Goal: Information Seeking & Learning: Learn about a topic

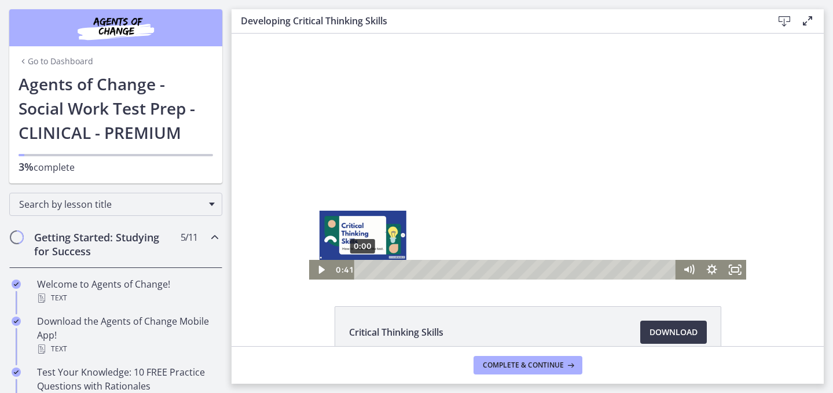
scroll to position [284, 0]
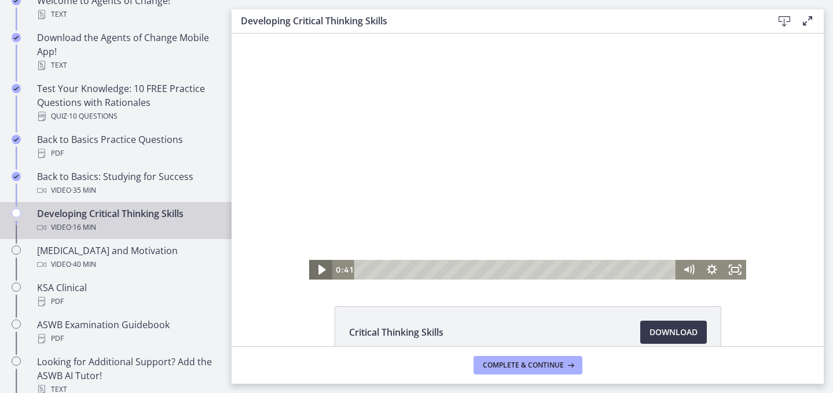
click at [318, 270] on icon "Play Video" at bounding box center [321, 270] width 7 height 10
click at [700, 267] on icon "Show settings menu" at bounding box center [711, 270] width 23 height 20
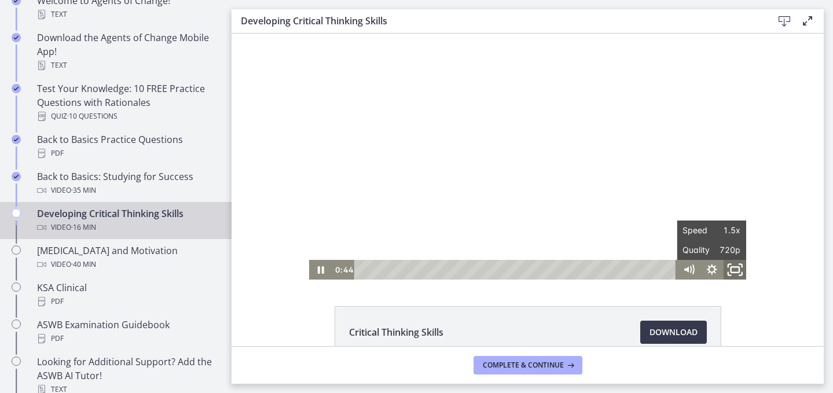
click at [730, 266] on icon "Fullscreen" at bounding box center [735, 270] width 28 height 24
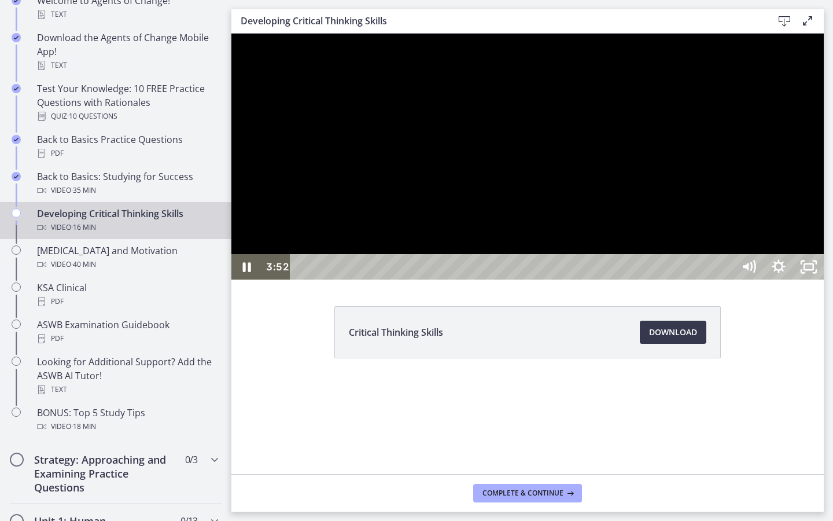
click at [794, 254] on button "Unfullscreen" at bounding box center [809, 266] width 30 height 25
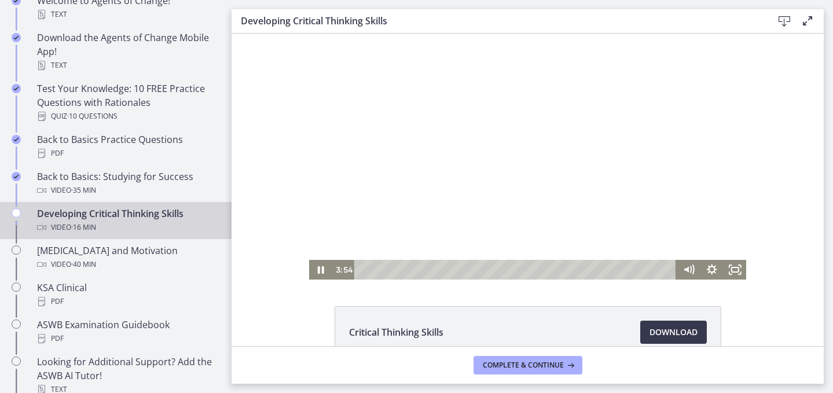
click at [636, 160] on div at bounding box center [528, 157] width 438 height 246
click at [637, 144] on div at bounding box center [528, 157] width 438 height 246
click at [721, 263] on icon "Fullscreen" at bounding box center [735, 270] width 28 height 24
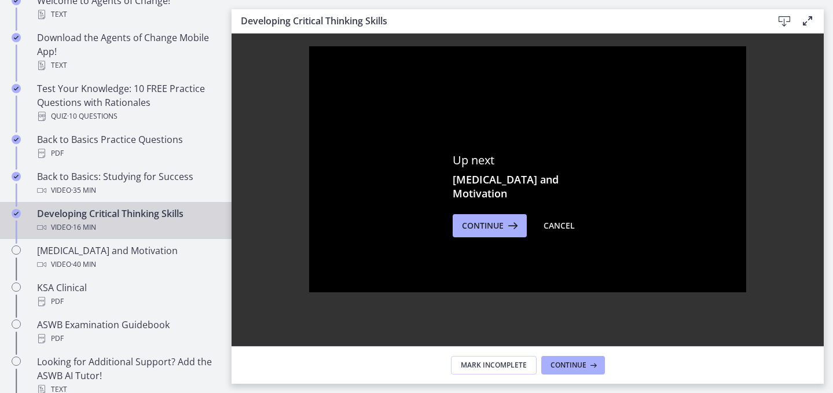
scroll to position [100, 0]
click at [497, 219] on span "Continue" at bounding box center [483, 225] width 42 height 14
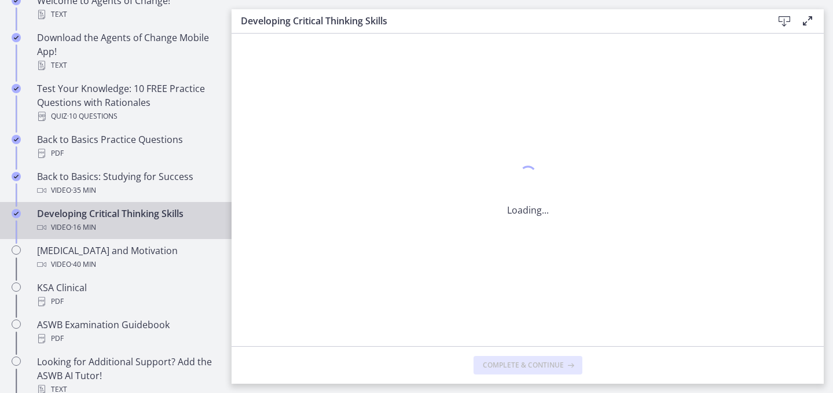
scroll to position [0, 0]
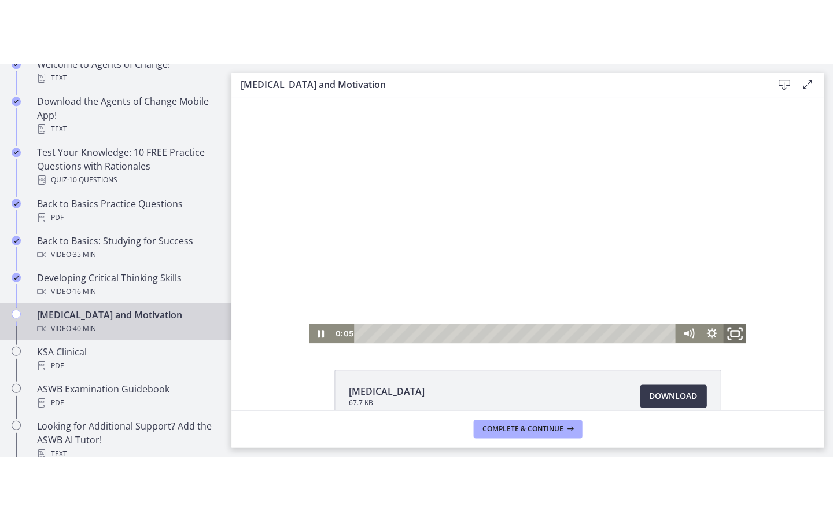
click at [728, 335] on icon "Fullscreen" at bounding box center [735, 334] width 28 height 24
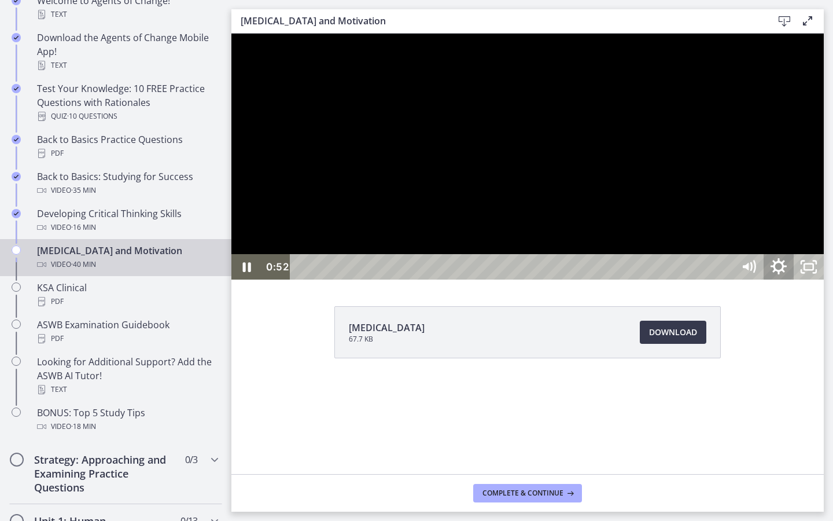
click at [787, 274] on icon "Show settings menu" at bounding box center [779, 266] width 16 height 16
click at [779, 229] on span "Speed" at bounding box center [760, 215] width 38 height 25
click at [824, 204] on label "1.75x" at bounding box center [779, 190] width 90 height 27
click at [779, 229] on span "Speed" at bounding box center [760, 215] width 38 height 25
click at [797, 282] on icon "Show settings menu" at bounding box center [779, 267] width 36 height 31
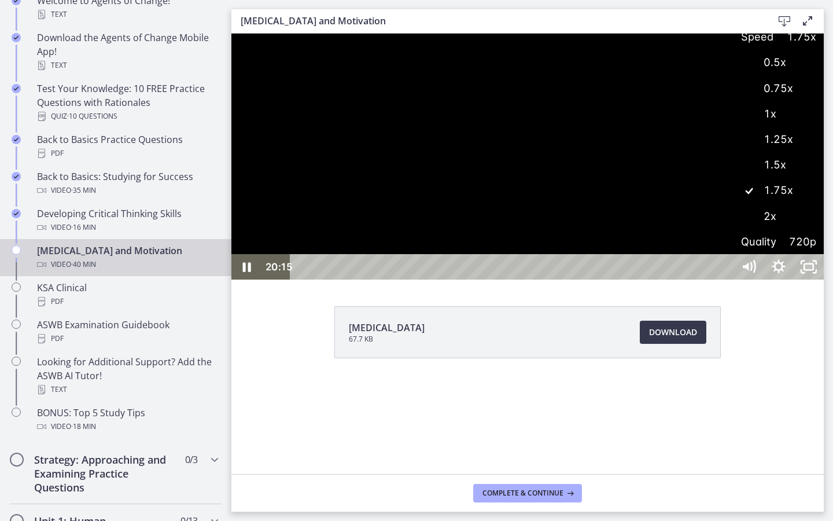
click at [824, 230] on label "2x" at bounding box center [779, 216] width 90 height 27
click at [785, 273] on icon "Show settings menu" at bounding box center [778, 266] width 13 height 13
click at [817, 229] on span "2x" at bounding box center [798, 215] width 38 height 25
click at [824, 204] on label "1.75x" at bounding box center [779, 190] width 90 height 27
click at [779, 229] on span "Speed" at bounding box center [760, 215] width 38 height 25
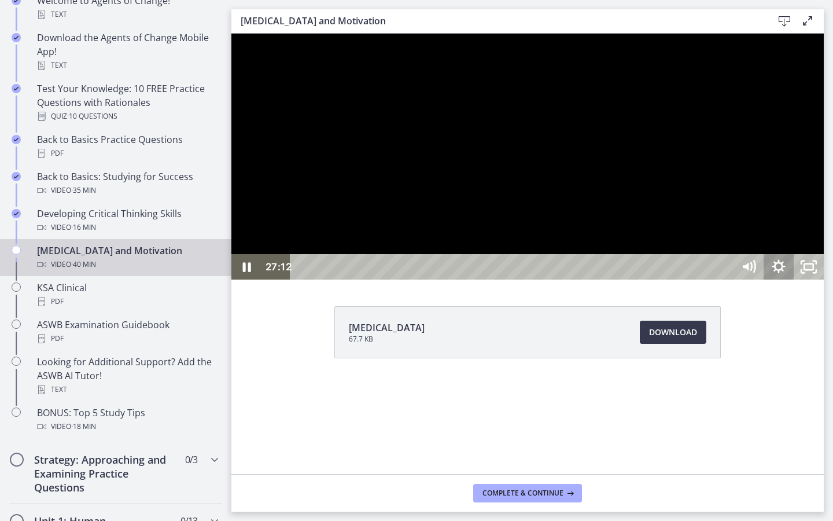
click at [794, 280] on icon "Show settings menu" at bounding box center [779, 266] width 30 height 25
click at [824, 280] on div at bounding box center [528, 157] width 593 height 246
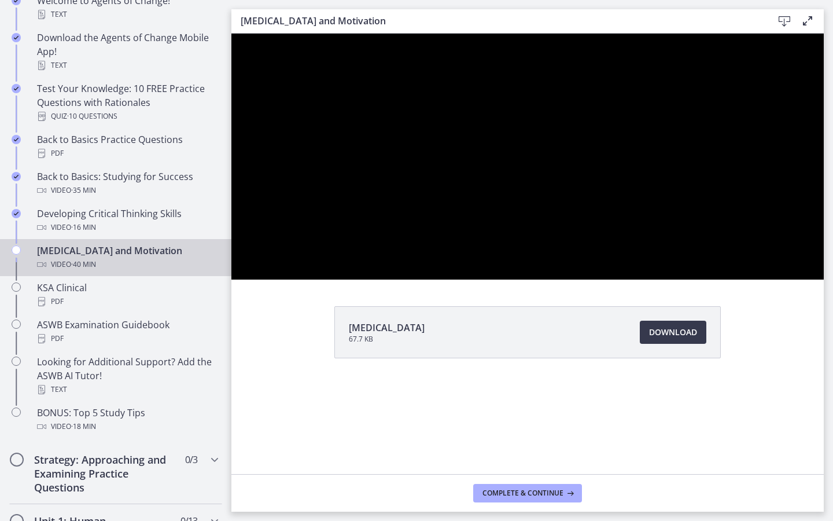
click at [824, 280] on div at bounding box center [528, 157] width 593 height 246
click at [232, 34] on button "Play Video: ctfe73eqvn4c72r5t540.mp4" at bounding box center [232, 34] width 1 height 1
click at [232, 34] on button "Pause: ctfe73eqvn4c72r5t540.mp4" at bounding box center [232, 34] width 1 height 1
click at [232, 34] on button "Play Video: ctfe73eqvn4c72r5t540.mp4" at bounding box center [232, 34] width 1 height 1
click at [232, 34] on button "Pause: ctfe73eqvn4c72r5t540.mp4" at bounding box center [232, 34] width 1 height 1
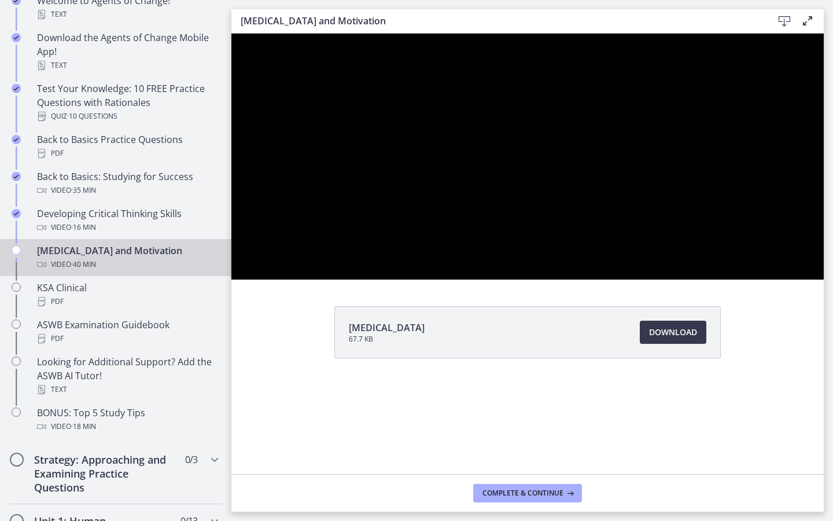
click at [232, 34] on button "Play Video: ctfe73eqvn4c72r5t540.mp4" at bounding box center [232, 34] width 1 height 1
click at [232, 34] on button "Pause: ctfe73eqvn4c72r5t540.mp4" at bounding box center [232, 34] width 1 height 1
click at [232, 34] on button "Play Video: ctfe73eqvn4c72r5t540.mp4" at bounding box center [232, 34] width 1 height 1
click at [232, 34] on button "Pause: ctfe73eqvn4c72r5t540.mp4" at bounding box center [232, 34] width 1 height 1
click at [232, 34] on button "Play Video: ctfe73eqvn4c72r5t540.mp4" at bounding box center [232, 34] width 1 height 1
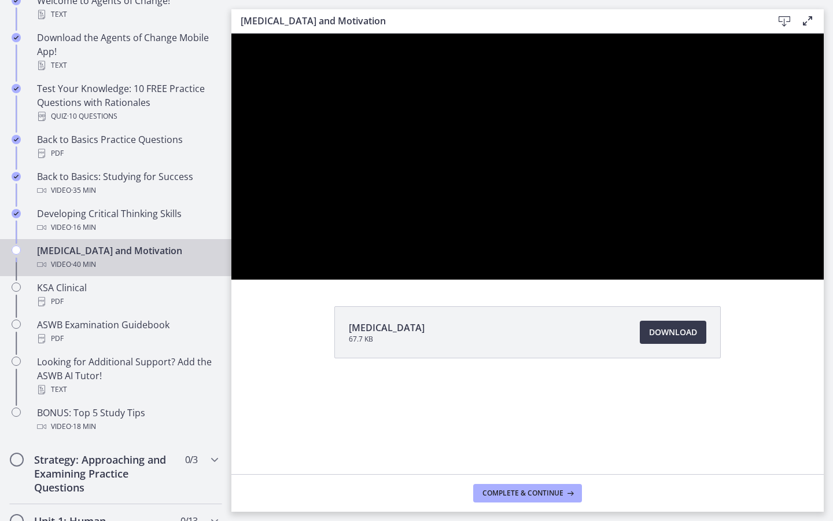
click at [232, 34] on button "Pause: ctfe73eqvn4c72r5t540.mp4" at bounding box center [232, 34] width 1 height 1
click at [232, 34] on button "Play Video: ctfe73eqvn4c72r5t540.mp4" at bounding box center [232, 34] width 1 height 1
click at [232, 34] on button "Pause: ctfe73eqvn4c72r5t540.mp4" at bounding box center [232, 34] width 1 height 1
click at [232, 34] on button "Play Video: ctfe73eqvn4c72r5t540.mp4" at bounding box center [232, 34] width 1 height 1
click at [232, 34] on button "Pause: ctfe73eqvn4c72r5t540.mp4" at bounding box center [232, 34] width 1 height 1
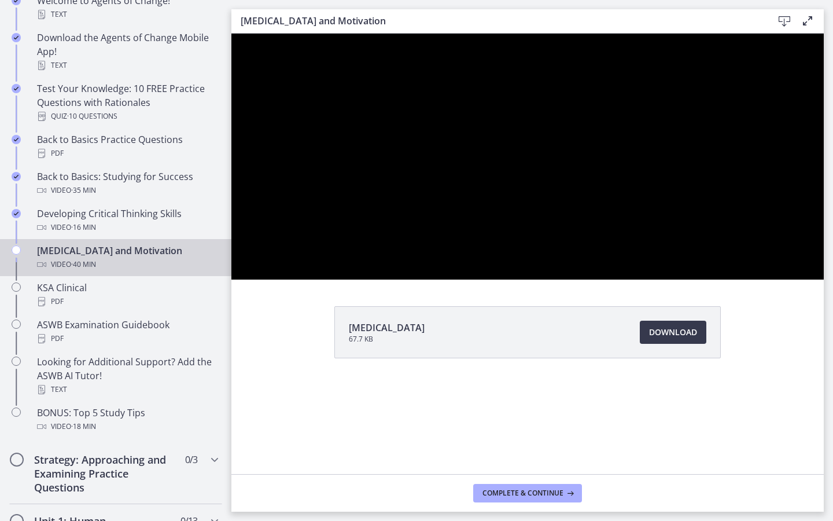
click at [232, 34] on button "Play Video: ctfe73eqvn4c72r5t540.mp4" at bounding box center [232, 34] width 1 height 1
click at [232, 34] on button "Pause: ctfe73eqvn4c72r5t540.mp4" at bounding box center [232, 34] width 1 height 1
click at [232, 34] on button "Play Video: ctfe73eqvn4c72r5t540.mp4" at bounding box center [232, 34] width 1 height 1
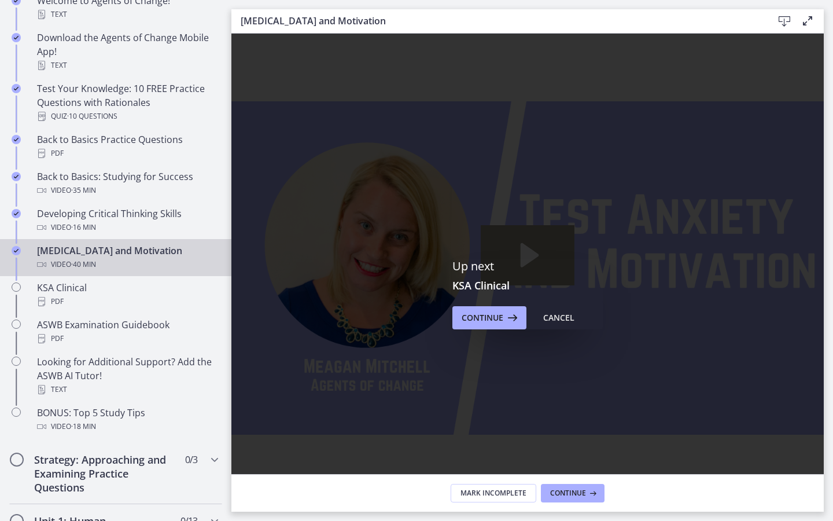
click at [575, 285] on icon "Play Video: ctfe73eqvn4c72r5t540.mp4" at bounding box center [528, 255] width 94 height 60
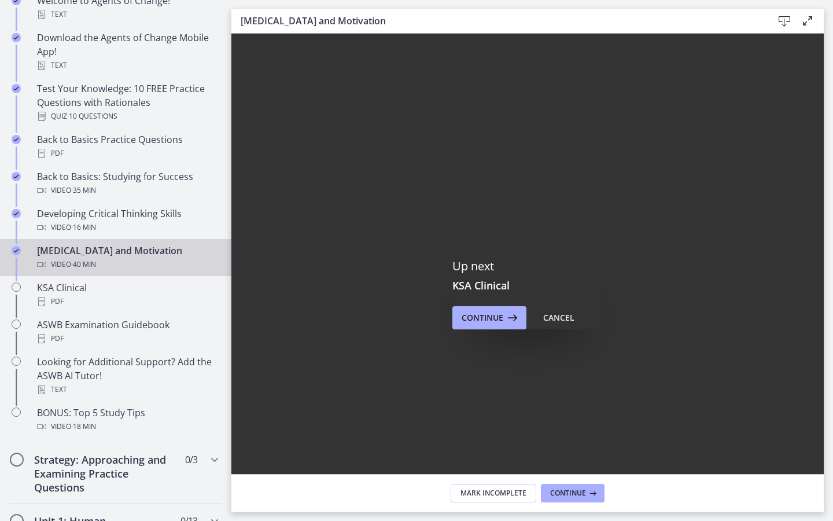
click at [244, 392] on icon "Pause" at bounding box center [247, 490] width 10 height 12
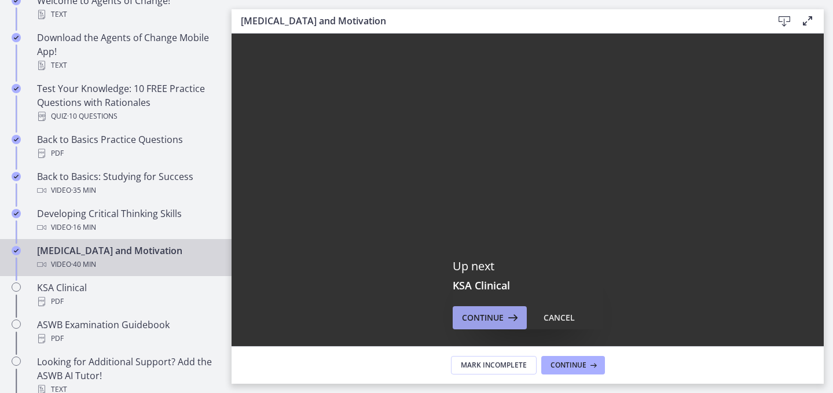
click at [476, 318] on span "Continue" at bounding box center [483, 318] width 42 height 14
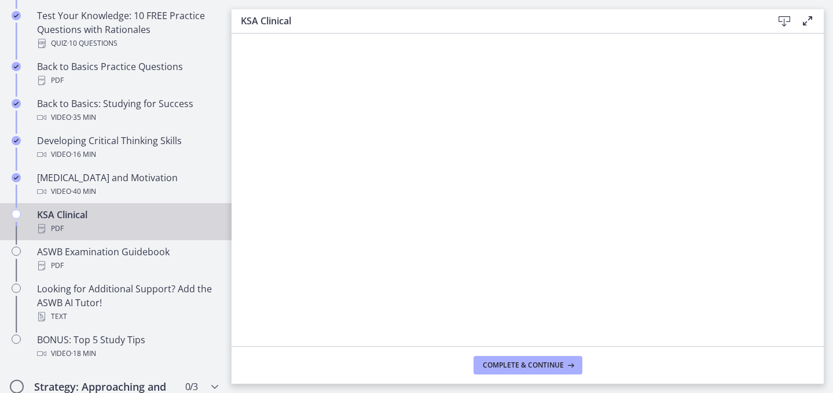
scroll to position [391, 0]
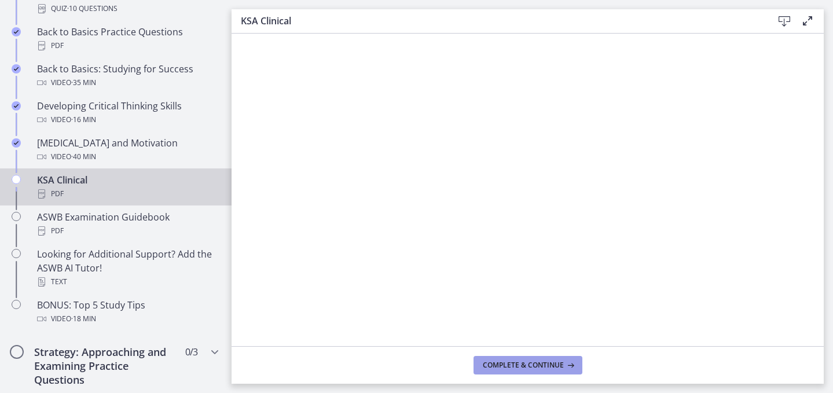
click at [522, 365] on span "Complete & continue" at bounding box center [523, 365] width 81 height 9
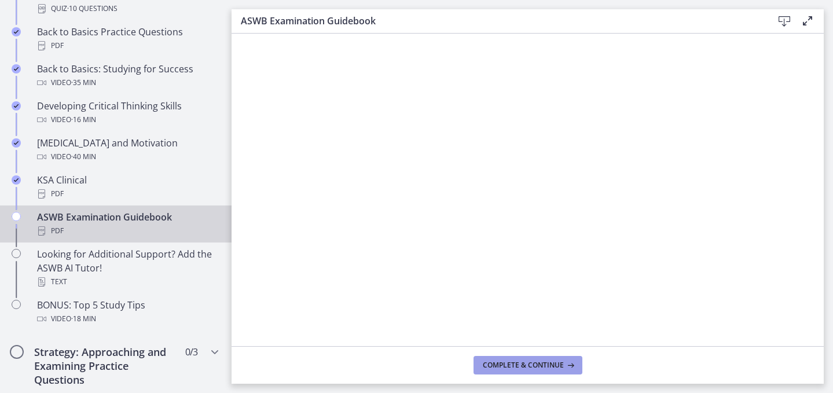
click at [535, 357] on button "Complete & continue" at bounding box center [527, 365] width 109 height 19
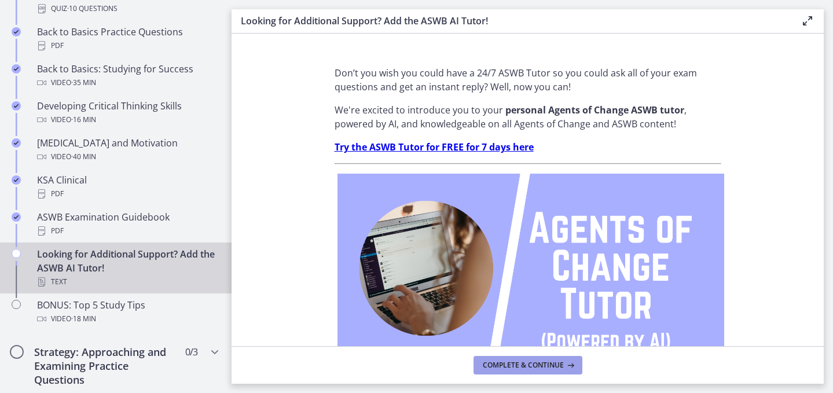
click at [510, 362] on span "Complete & continue" at bounding box center [523, 365] width 81 height 9
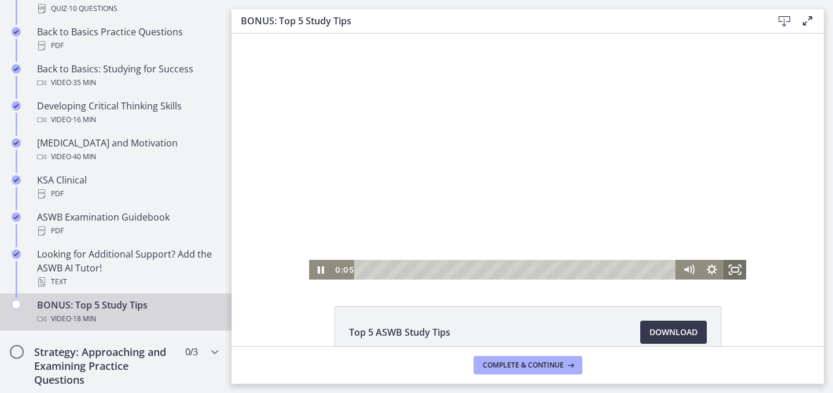
click at [731, 267] on rect "Fullscreen" at bounding box center [734, 269] width 7 height 5
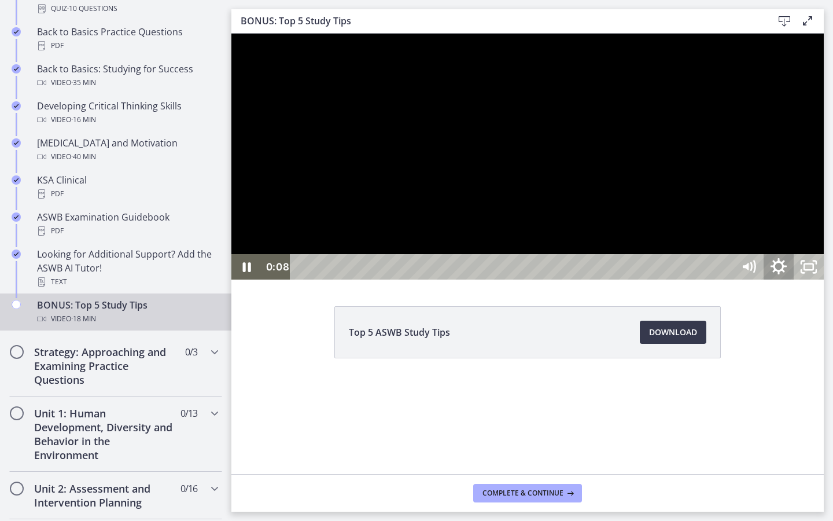
click at [787, 274] on icon "Show settings menu" at bounding box center [779, 266] width 16 height 16
click at [779, 229] on span "Speed" at bounding box center [760, 215] width 38 height 25
click at [824, 178] on label "1.5x" at bounding box center [779, 165] width 90 height 27
click at [794, 254] on button "Unfullscreen" at bounding box center [809, 266] width 30 height 25
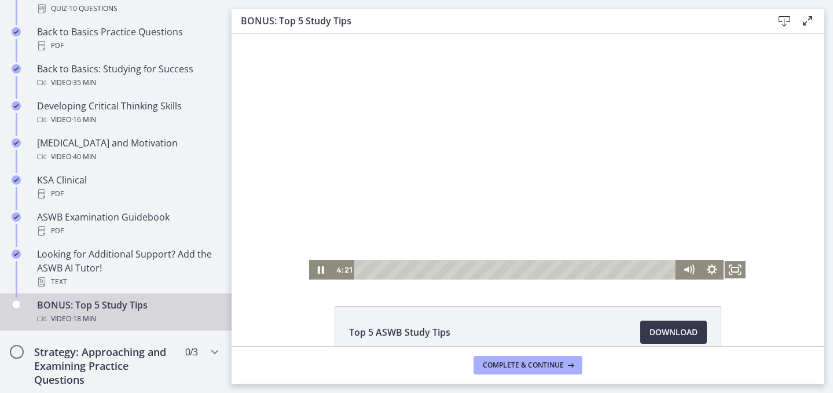
click at [575, 141] on div at bounding box center [528, 157] width 438 height 246
click at [731, 271] on rect "Fullscreen" at bounding box center [734, 269] width 7 height 5
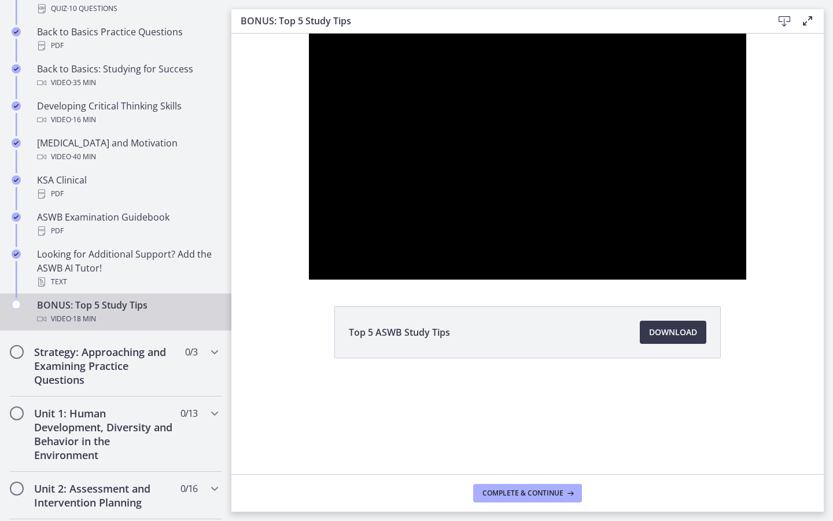
click at [717, 254] on button "Unfullscreen" at bounding box center [732, 266] width 30 height 25
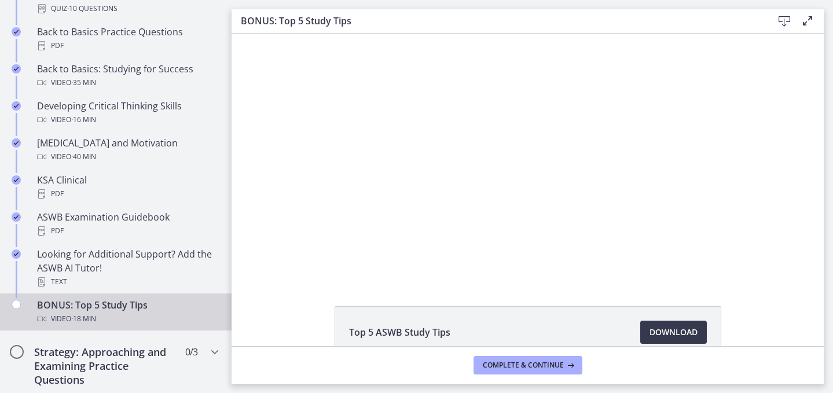
click at [743, 282] on div "Top 5 ASWB Study Tips Download Opens in a new window" at bounding box center [528, 190] width 592 height 313
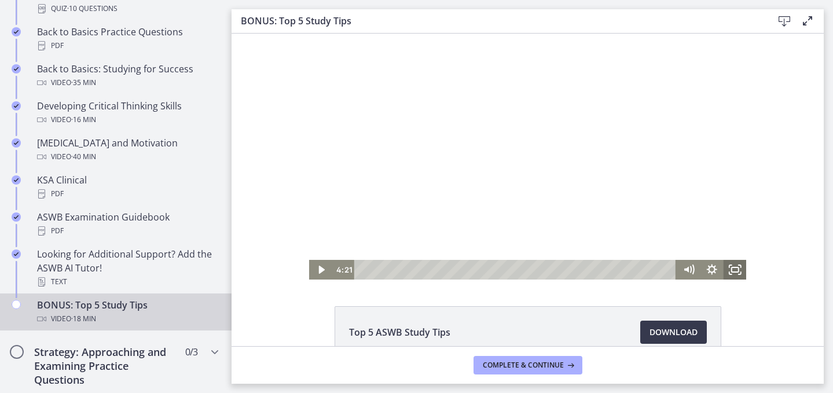
click at [725, 260] on icon "Fullscreen" at bounding box center [734, 270] width 23 height 20
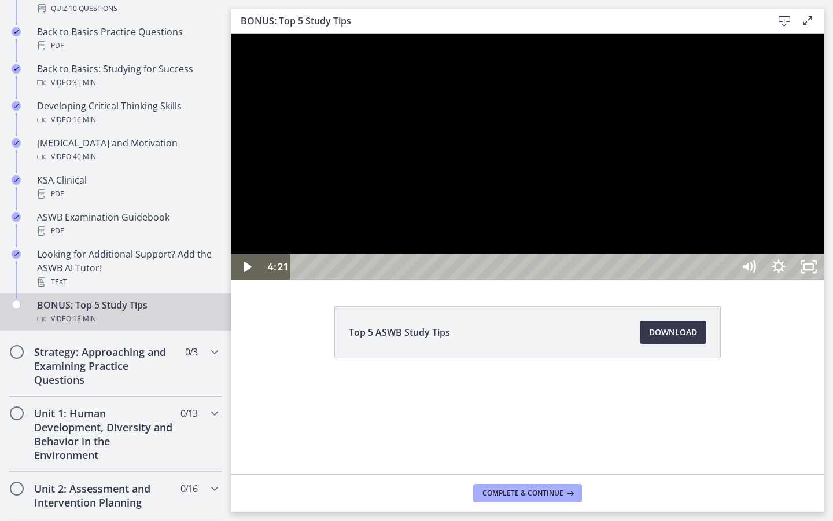
click at [749, 263] on div at bounding box center [528, 157] width 593 height 246
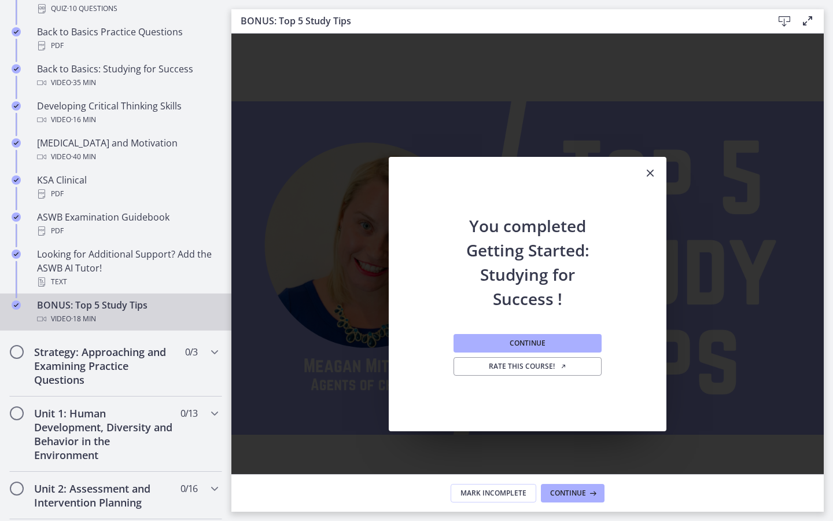
click at [827, 392] on icon "Fullscreen" at bounding box center [809, 490] width 36 height 31
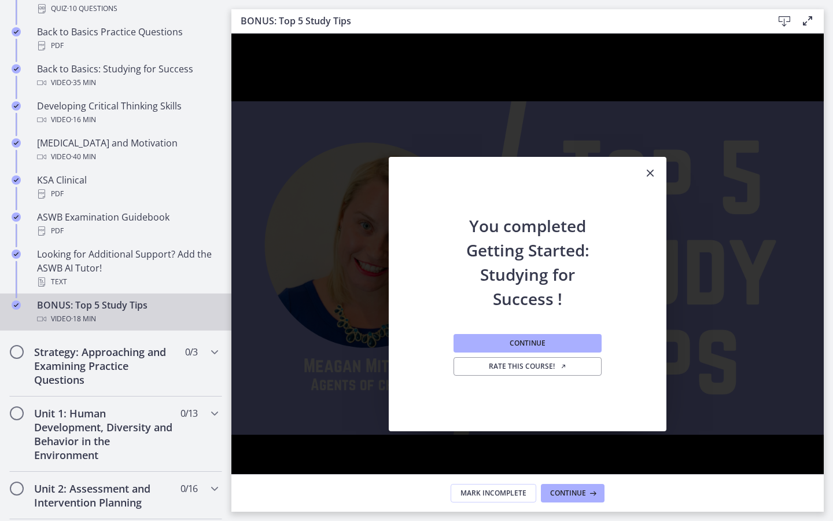
click at [827, 392] on icon "Unfullscreen" at bounding box center [809, 490] width 36 height 31
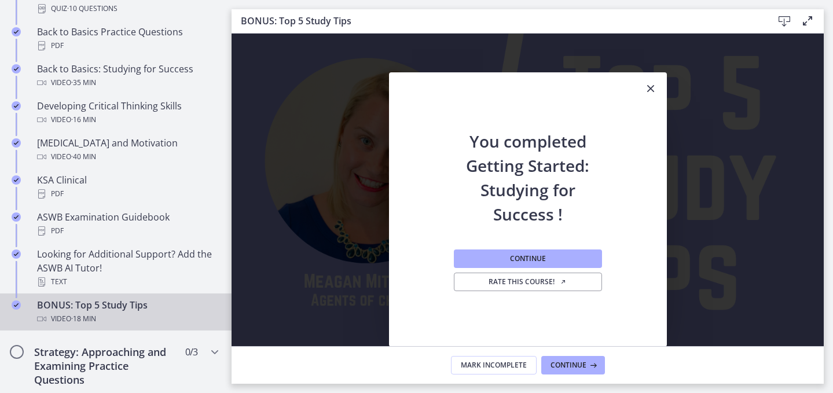
scroll to position [90, 0]
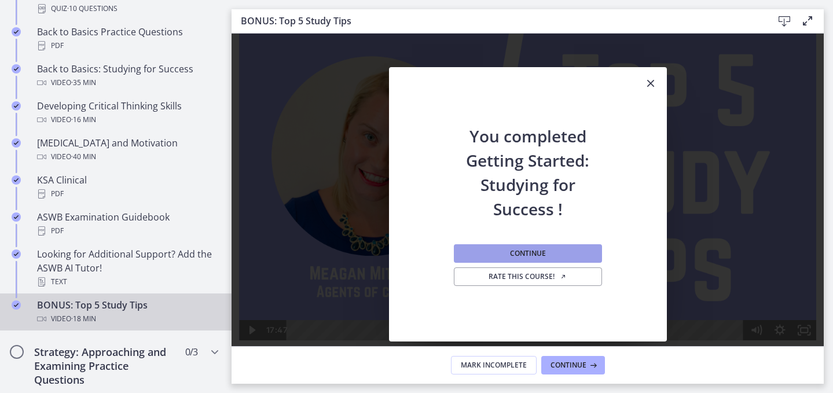
click at [537, 258] on span "Continue" at bounding box center [528, 253] width 36 height 9
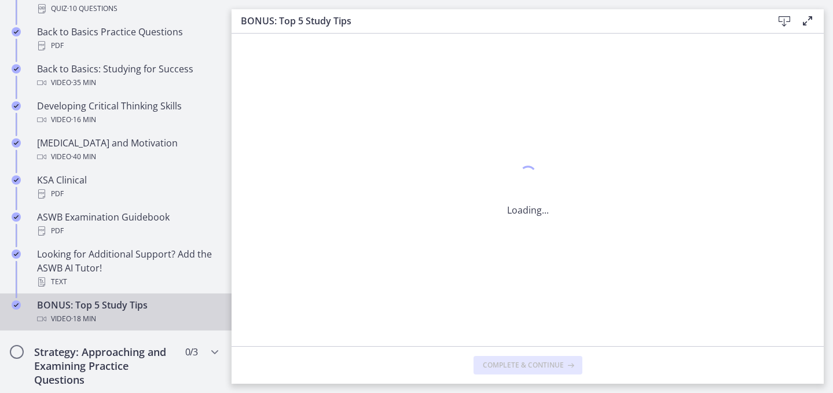
scroll to position [0, 0]
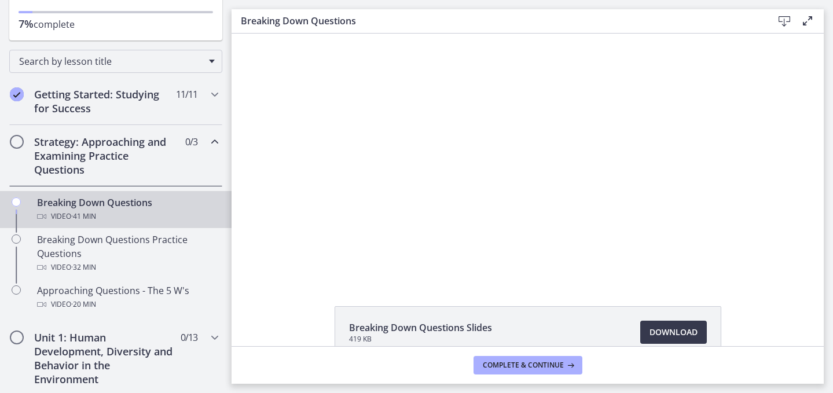
scroll to position [142, 0]
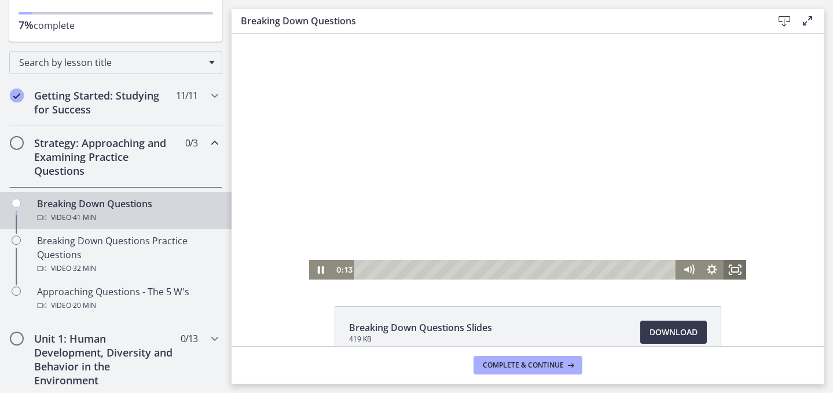
click at [732, 267] on icon "Fullscreen" at bounding box center [734, 270] width 23 height 20
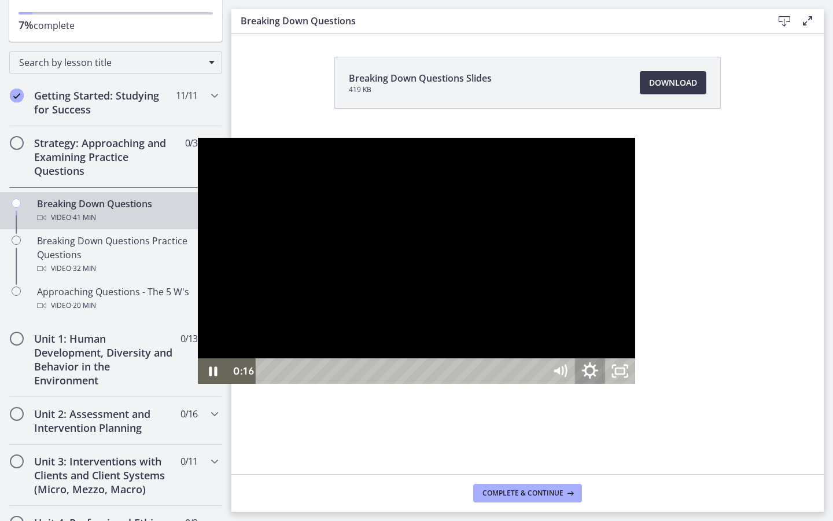
click at [598, 379] on icon "Show settings menu" at bounding box center [590, 370] width 16 height 16
click at [590, 332] on span "Speed" at bounding box center [572, 319] width 38 height 25
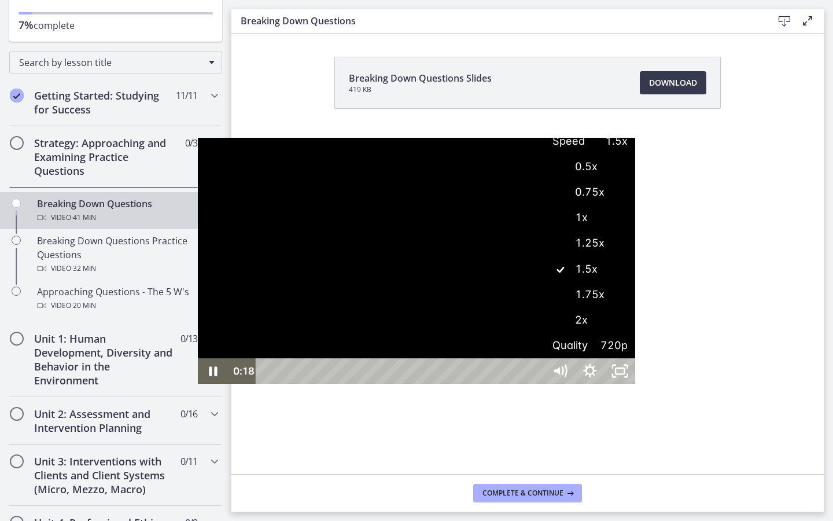
click at [636, 308] on label "1.75x" at bounding box center [590, 294] width 90 height 27
click at [636, 383] on icon "Unfullscreen" at bounding box center [620, 370] width 30 height 25
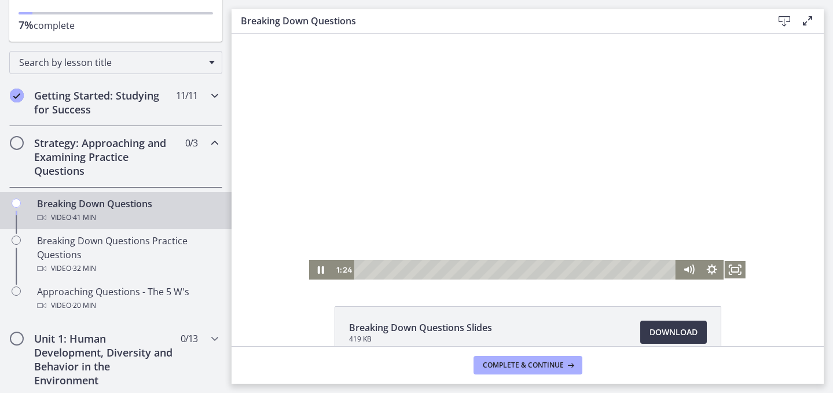
click at [168, 116] on h2 "Getting Started: Studying for Success" at bounding box center [104, 103] width 141 height 28
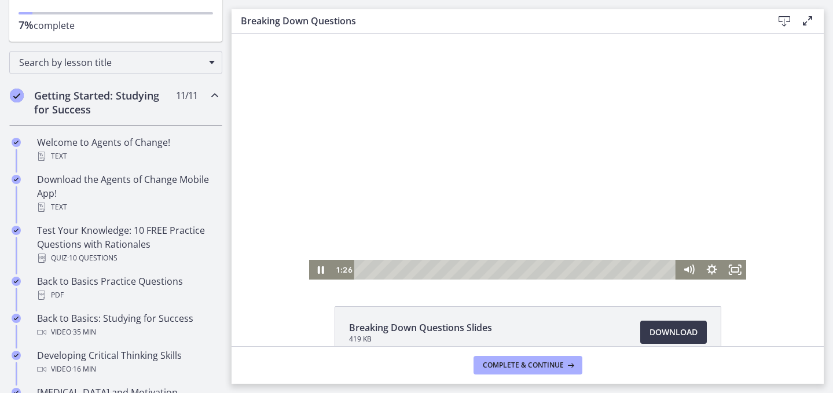
click at [168, 116] on h2 "Getting Started: Studying for Success" at bounding box center [104, 103] width 141 height 28
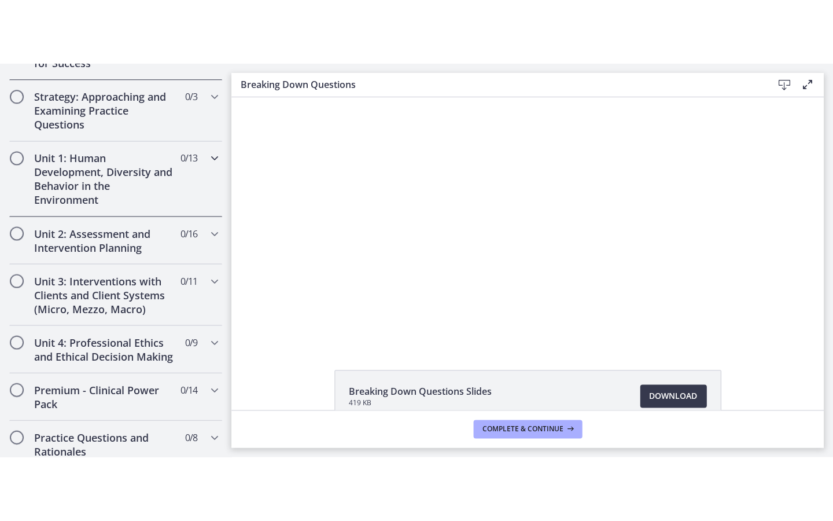
scroll to position [277, 0]
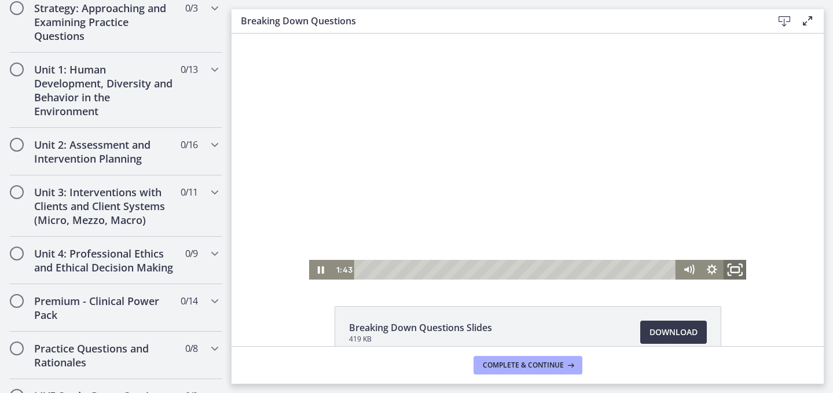
click at [728, 268] on icon "Fullscreen" at bounding box center [735, 270] width 28 height 24
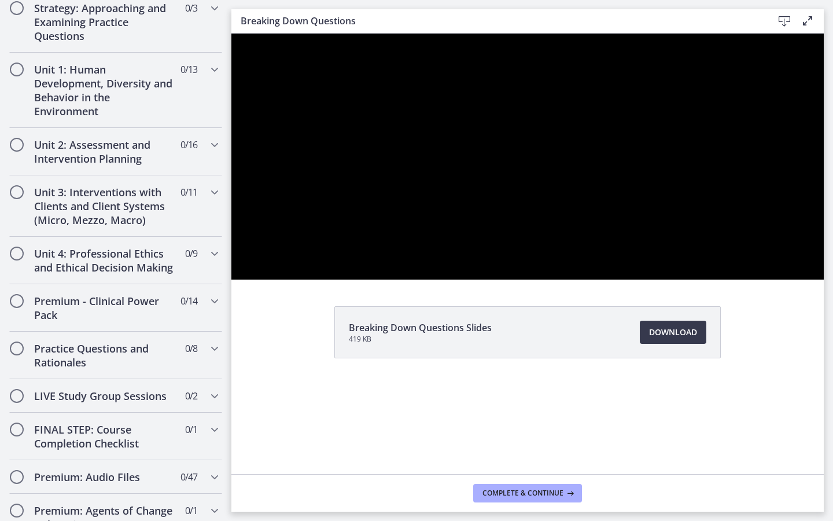
click at [794, 254] on button "Unfullscreen" at bounding box center [809, 266] width 30 height 25
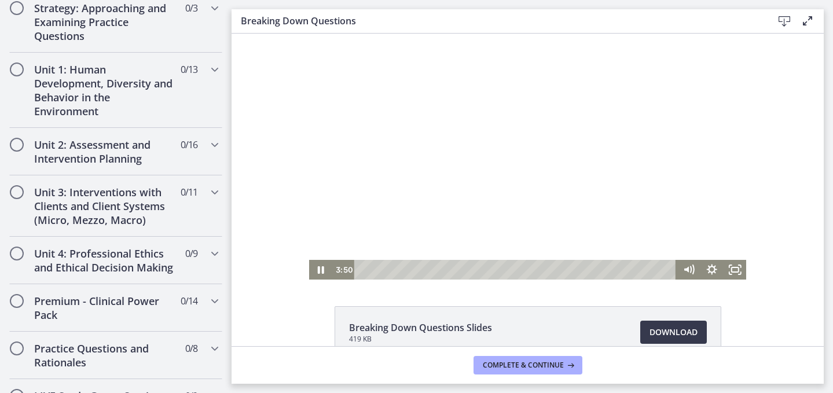
click at [550, 145] on div at bounding box center [528, 157] width 438 height 246
click at [732, 271] on icon "Fullscreen" at bounding box center [734, 270] width 23 height 20
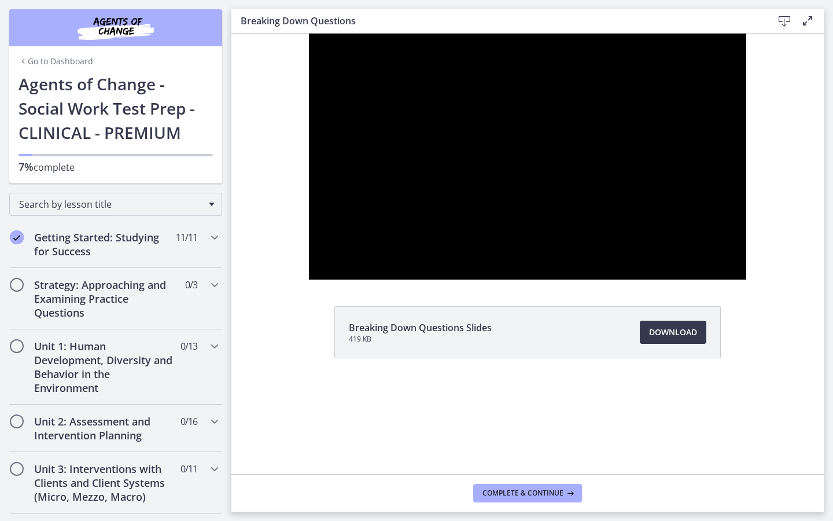
scroll to position [277, 0]
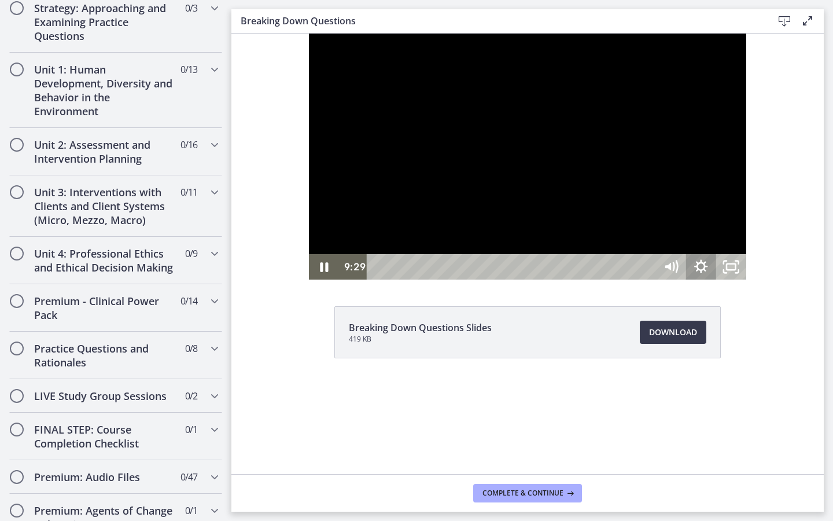
click at [708, 273] on icon "Show settings menu" at bounding box center [701, 266] width 13 height 13
click at [702, 254] on span "Quality" at bounding box center [683, 241] width 38 height 25
click at [747, 178] on label "224p" at bounding box center [701, 165] width 90 height 27
click at [702, 254] on span "Quality" at bounding box center [683, 241] width 38 height 25
click at [747, 255] on label "720p" at bounding box center [701, 242] width 90 height 27
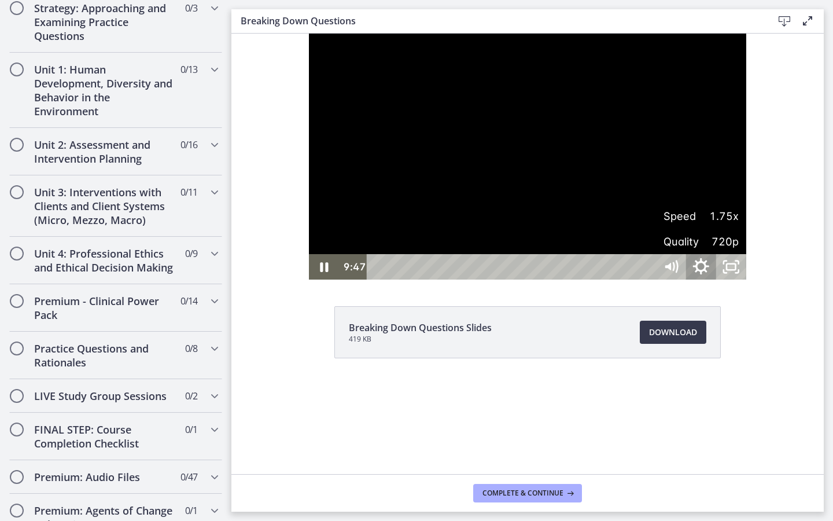
click at [719, 282] on icon "Hide settings menu" at bounding box center [702, 267] width 36 height 31
click at [717, 280] on icon "Show settings menu" at bounding box center [701, 266] width 30 height 25
click at [702, 229] on span "Speed" at bounding box center [683, 215] width 38 height 25
click at [717, 280] on icon "Show settings menu" at bounding box center [701, 266] width 30 height 25
click at [747, 230] on label "2x" at bounding box center [701, 216] width 90 height 27
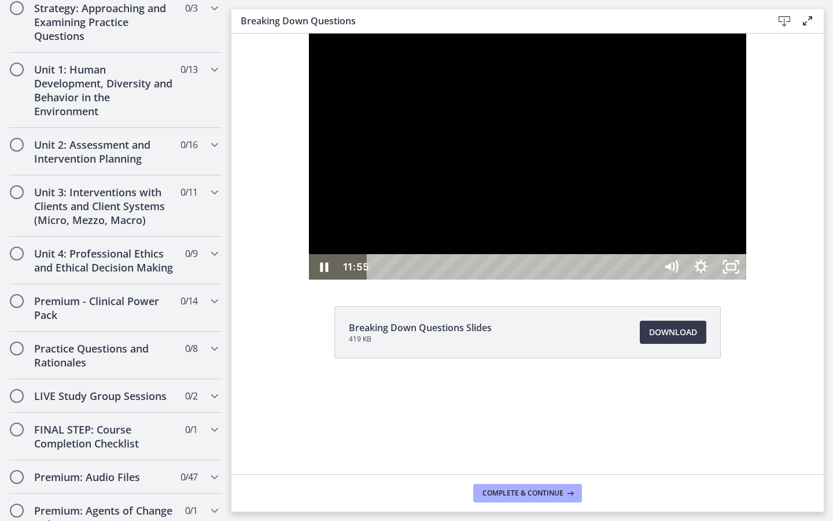
click at [726, 280] on div at bounding box center [528, 157] width 438 height 246
click at [708, 273] on icon "Show settings menu" at bounding box center [701, 266] width 13 height 13
click at [702, 229] on span "Speed" at bounding box center [683, 215] width 38 height 25
click at [747, 204] on label "1.75x" at bounding box center [701, 190] width 90 height 27
click at [321, 273] on icon "Play Video" at bounding box center [325, 266] width 9 height 13
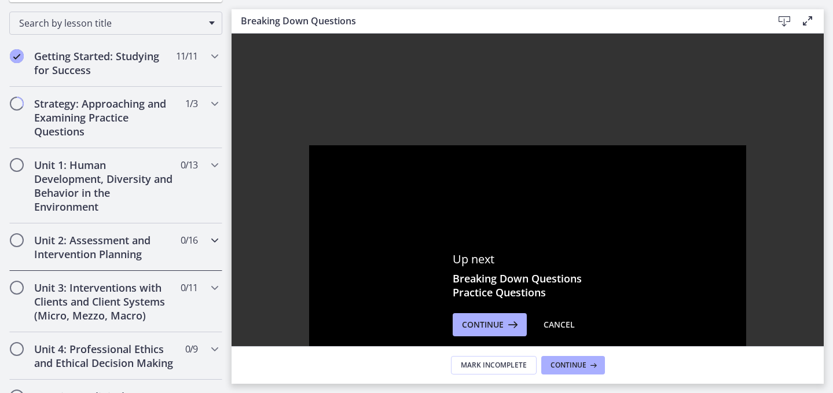
scroll to position [175, 0]
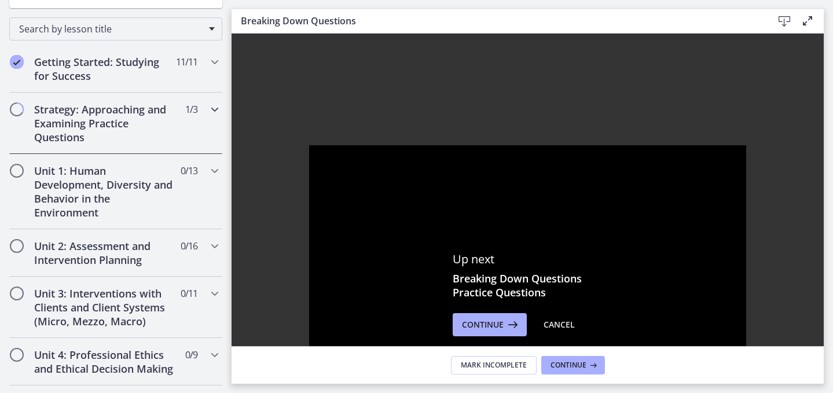
click at [140, 144] on h2 "Strategy: Approaching and Examining Practice Questions" at bounding box center [104, 123] width 141 height 42
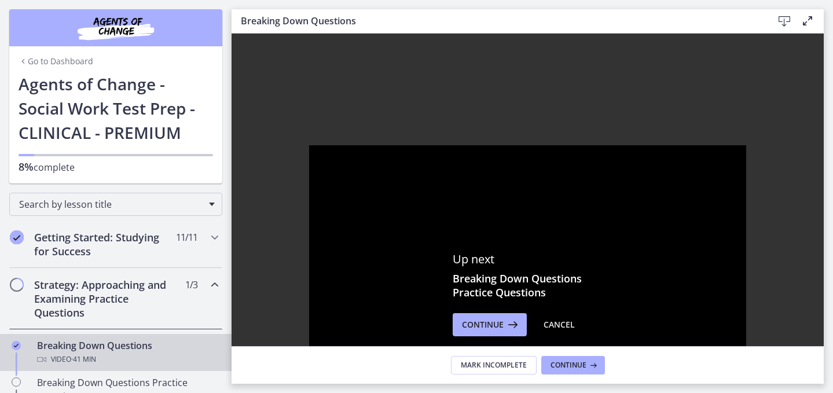
scroll to position [303, 0]
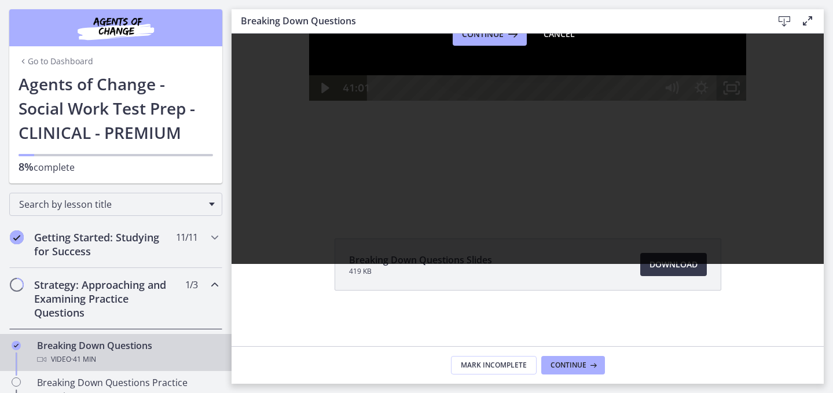
click at [445, 272] on li "Breaking Down Questions Slides 419 KB Download Opens in a new window" at bounding box center [528, 264] width 387 height 52
